Goal: Communication & Community: Answer question/provide support

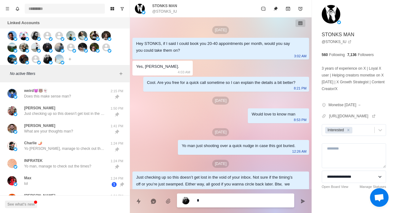
scroll to position [134, 0]
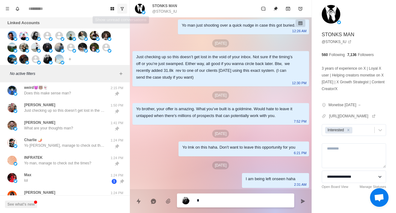
click at [125, 10] on button "Show unread conversations" at bounding box center [122, 9] width 10 height 10
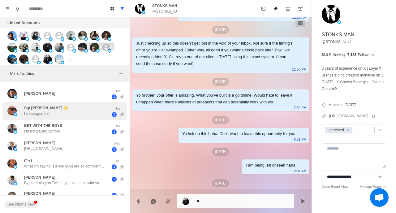
scroll to position [298, 0]
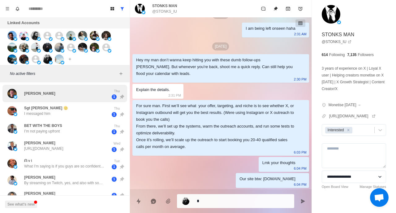
click at [49, 98] on div "[PERSON_NAME]" at bounding box center [58, 93] width 102 height 13
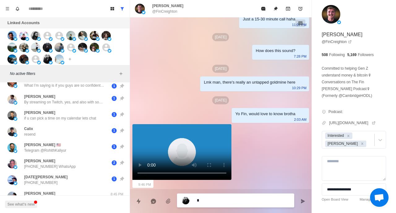
scroll to position [0, 0]
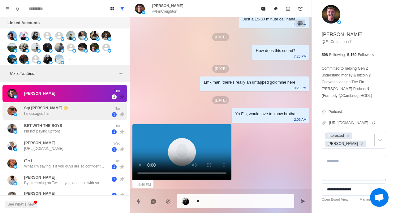
click at [42, 114] on p "I messaged him" at bounding box center [37, 114] width 26 height 6
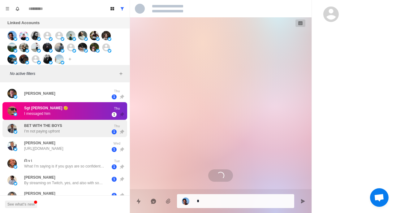
click at [48, 136] on div "BET WITH THE BOYS I’m not paying upfront Thu 1" at bounding box center [64, 129] width 125 height 18
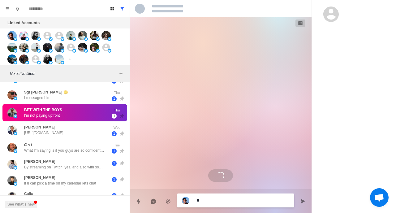
scroll to position [17, 0]
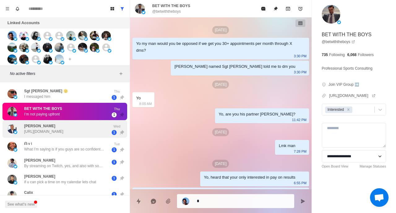
click at [23, 130] on div "[PERSON_NAME] [URL][DOMAIN_NAME]" at bounding box center [58, 129] width 102 height 13
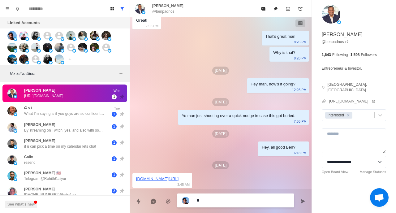
scroll to position [54, 0]
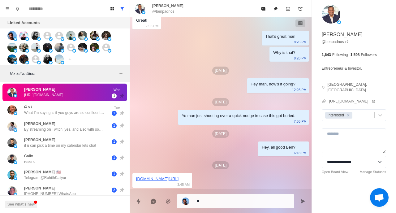
click at [23, 130] on div "[PERSON_NAME] By streaming on Twitch, yes, and also with some other things like…" at bounding box center [58, 126] width 102 height 11
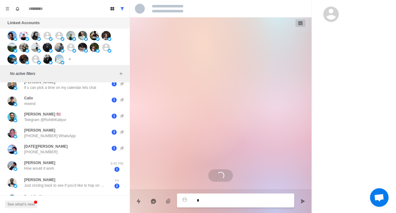
scroll to position [112, 0]
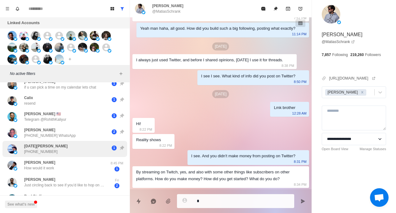
click at [52, 147] on div "[DATE][PERSON_NAME] [PHONE_NUMBER]" at bounding box center [58, 148] width 102 height 11
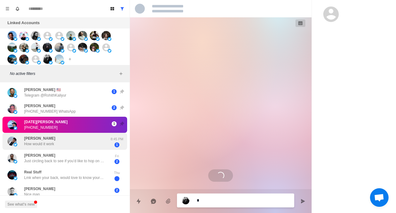
scroll to position [345, 0]
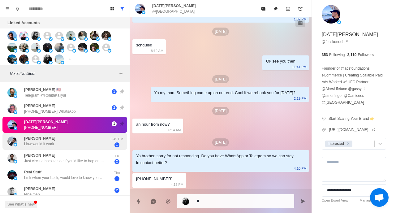
click at [41, 141] on p "How would it work" at bounding box center [39, 144] width 30 height 6
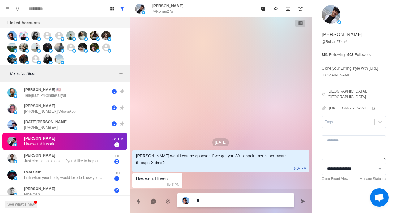
type textarea "*"
